Goal: Task Accomplishment & Management: Manage account settings

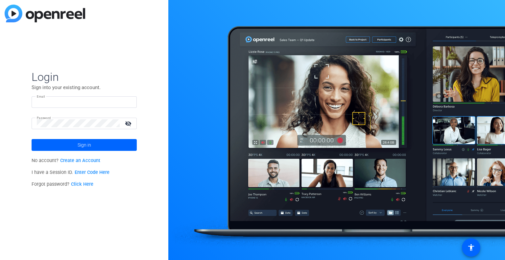
type input "[PERSON_NAME][EMAIL_ADDRESS][PERSON_NAME][DOMAIN_NAME]"
click at [92, 145] on span at bounding box center [84, 145] width 105 height 16
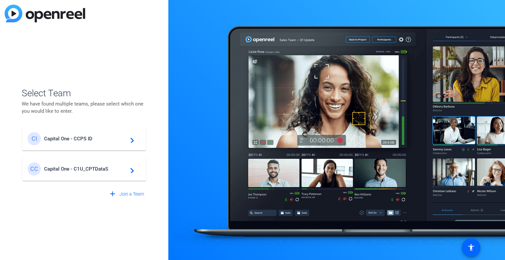
click at [131, 140] on mat-icon "navigate_next" at bounding box center [130, 139] width 8 height 8
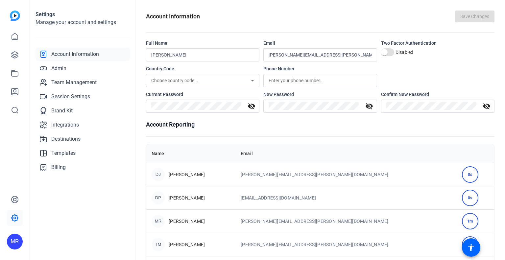
click at [62, 69] on span "Admin" at bounding box center [58, 68] width 15 height 8
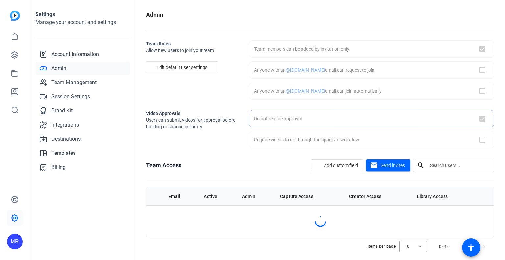
checkbox input "true"
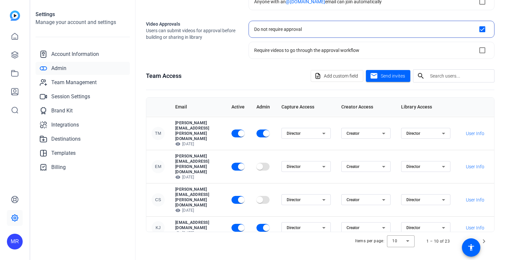
scroll to position [87, 0]
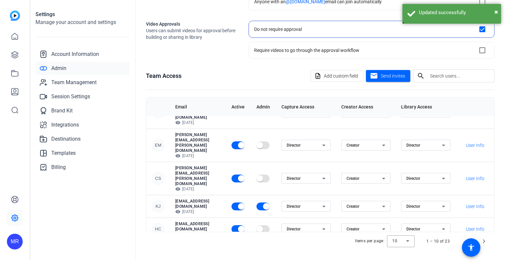
click at [71, 83] on span "Team Management" at bounding box center [73, 83] width 45 height 8
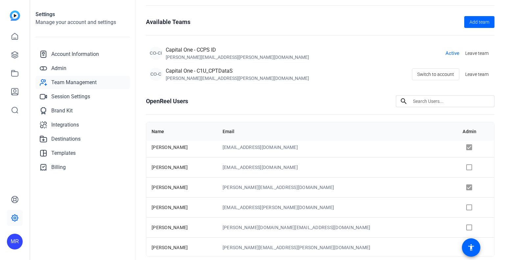
scroll to position [60, 0]
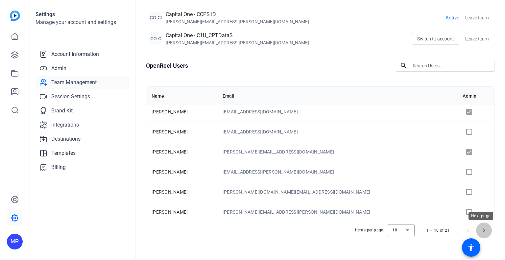
click at [480, 230] on span "Next page" at bounding box center [484, 230] width 16 height 16
click at [480, 229] on span "Next page" at bounding box center [484, 230] width 16 height 16
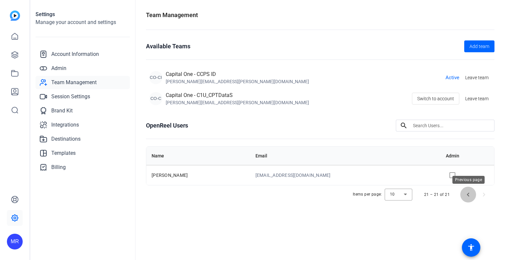
click at [467, 192] on span "Previous page" at bounding box center [468, 195] width 16 height 16
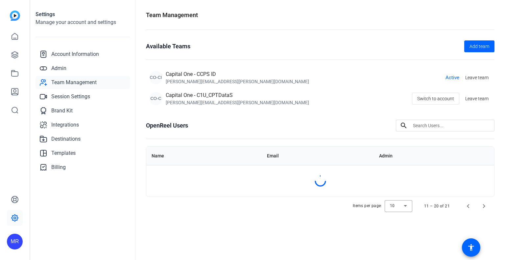
click at [57, 68] on span "Admin" at bounding box center [58, 68] width 15 height 8
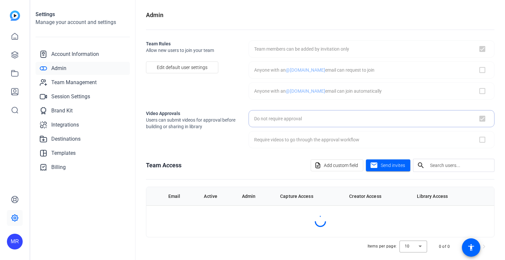
checkbox input "true"
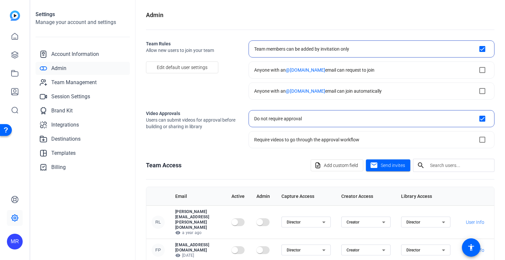
click at [94, 82] on span "Team Management" at bounding box center [73, 83] width 45 height 8
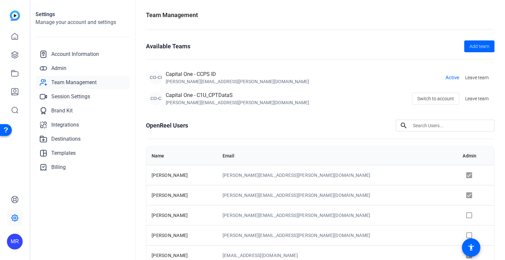
click at [56, 207] on div "Settings Manage your account and settings Account Information Admin Team Manage…" at bounding box center [82, 130] width 105 height 260
click at [434, 98] on span "Switch to account" at bounding box center [435, 98] width 37 height 12
click at [474, 77] on span "Leave team" at bounding box center [476, 77] width 23 height 7
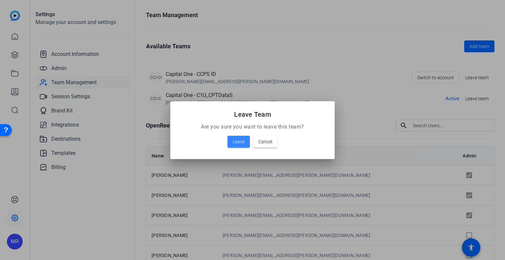
click at [237, 142] on span "Leave" at bounding box center [239, 142] width 12 height 8
